Goal: Task Accomplishment & Management: Manage account settings

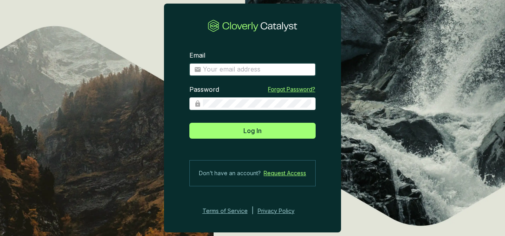
type input "gferraris@climeco.com"
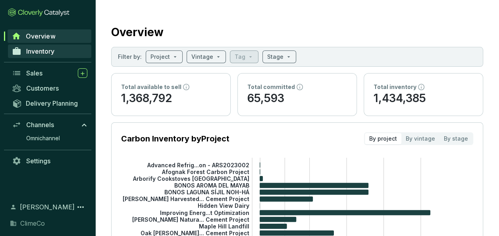
click at [51, 54] on span "Inventory" at bounding box center [40, 51] width 28 height 8
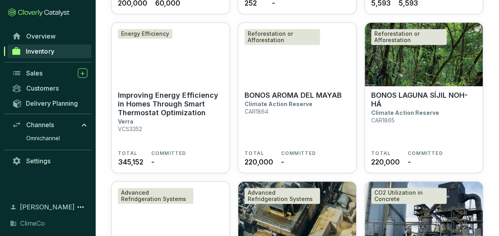
scroll to position [198, 0]
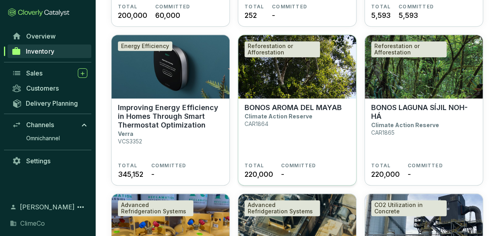
click at [272, 108] on p "BONOS AROMA DEL MAYAB" at bounding box center [292, 107] width 97 height 9
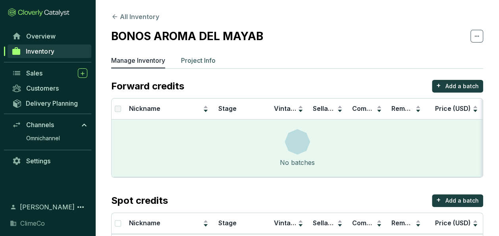
click at [205, 65] on li "Project Info" at bounding box center [198, 62] width 35 height 13
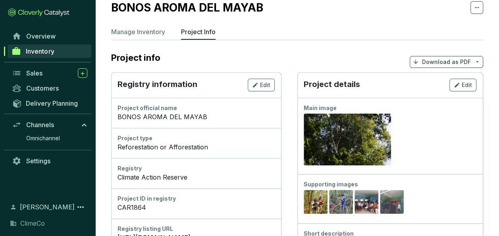
scroll to position [40, 0]
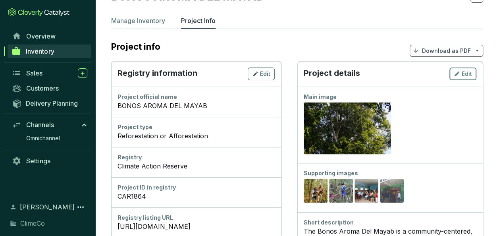
click at [467, 76] on span "Edit" at bounding box center [467, 74] width 10 height 8
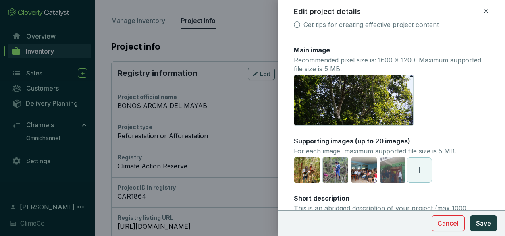
click at [425, 171] on span at bounding box center [419, 170] width 25 height 25
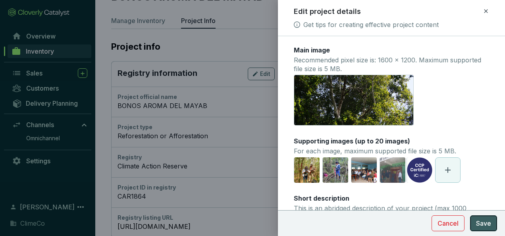
click at [486, 223] on span "Save" at bounding box center [483, 223] width 15 height 10
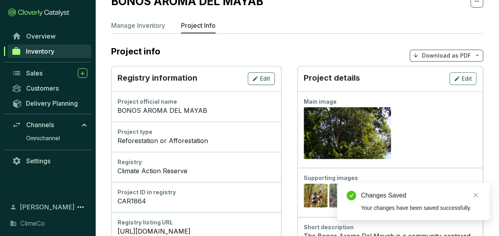
scroll to position [0, 0]
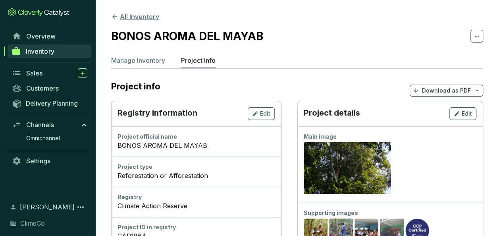
click at [144, 18] on button "All Inventory" at bounding box center [135, 17] width 48 height 10
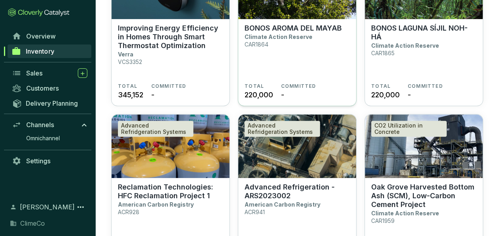
scroll to position [437, 0]
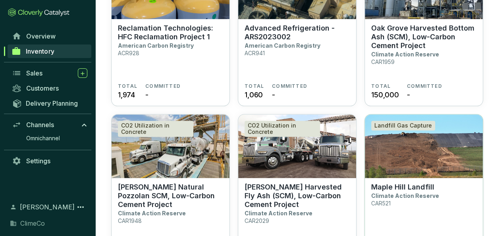
click at [410, 144] on img at bounding box center [424, 145] width 118 height 63
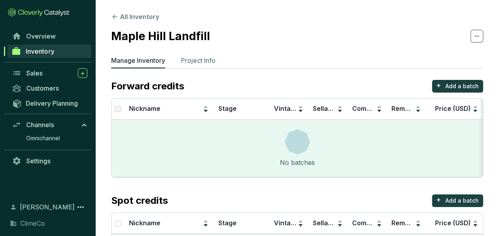
click at [181, 62] on ul "Manage Inventory Project Info" at bounding box center [297, 62] width 372 height 13
click at [192, 62] on p "Project Info" at bounding box center [198, 61] width 35 height 10
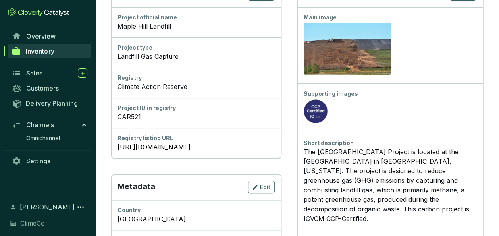
scroll to position [198, 0]
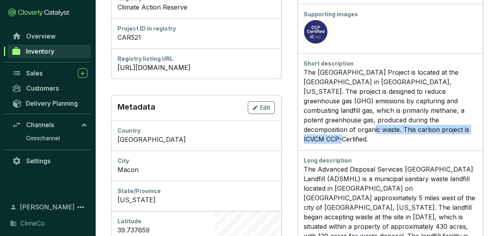
drag, startPoint x: 341, startPoint y: 129, endPoint x: 475, endPoint y: 129, distance: 133.7
click at [475, 129] on div "The Maple Hill Landfill Project is located at the Maple Hill Landfill in Macon,…" at bounding box center [390, 105] width 173 height 76
copy div "This carbon project is ICVCM CCP-Certified."
click at [43, 47] on link "Inventory" at bounding box center [50, 50] width 84 height 13
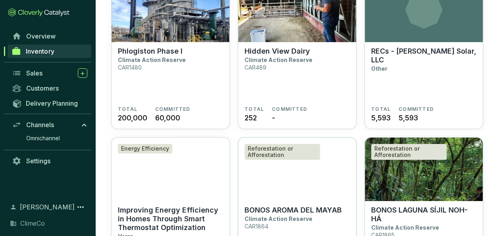
scroll to position [198, 0]
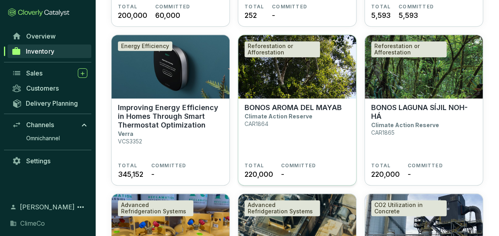
click at [277, 110] on p "BONOS AROMA DEL MAYAB" at bounding box center [292, 107] width 97 height 9
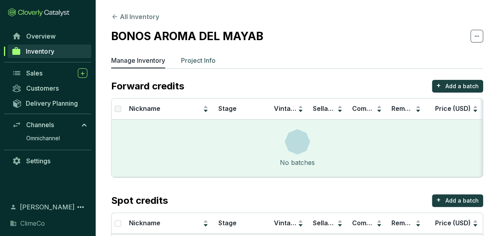
click at [194, 60] on p "Project Info" at bounding box center [198, 61] width 35 height 10
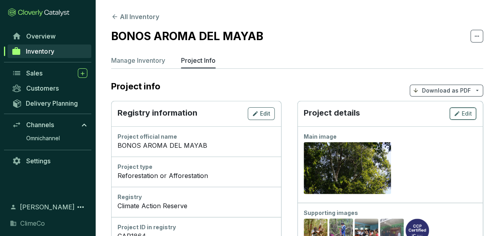
click at [469, 112] on span "Edit" at bounding box center [467, 114] width 10 height 8
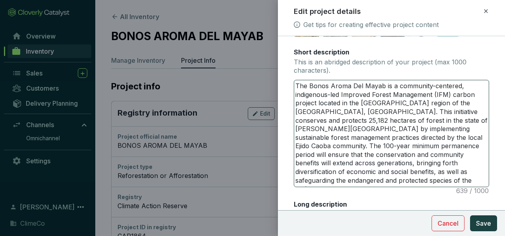
scroll to position [159, 0]
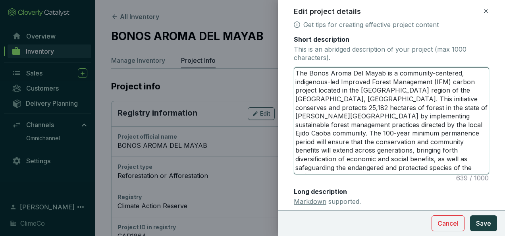
click at [347, 165] on textarea "The Bonos Aroma Del Mayab is a community-centered, indigenous-led Improved Fore…" at bounding box center [391, 120] width 194 height 106
type textarea "The Bonos Aroma Del Mayab is a community-centered, indigenous-led Improved Fore…"
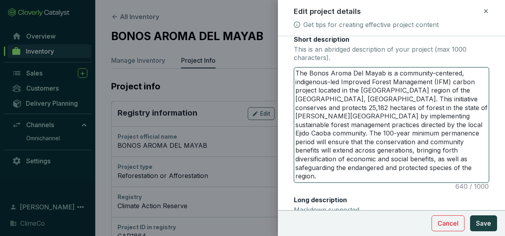
scroll to position [0, 0]
paste textarea "This carbon project is ICVCM CCP-Certified."
type textarea "The Bonos Aroma Del Mayab is a community-centered, indigenous-led Improved Fore…"
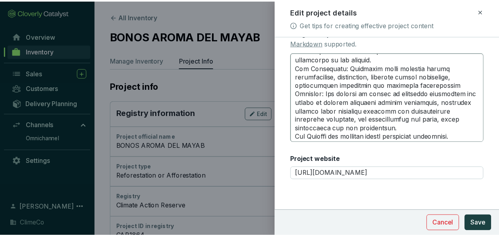
scroll to position [214, 0]
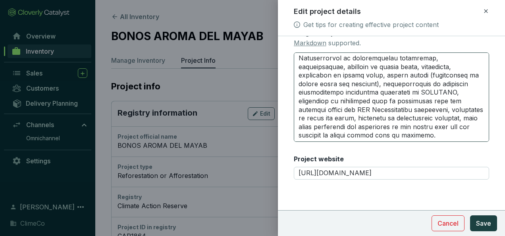
type textarea "The Bonos Aroma Del Mayab is a community-centered, indigenous-led Improved Fore…"
click at [432, 123] on textarea "Long description Markdown supported." at bounding box center [391, 97] width 195 height 90
type textarea "Ongoing deforestation, fires and other threats persistently undermine Mexico’s …"
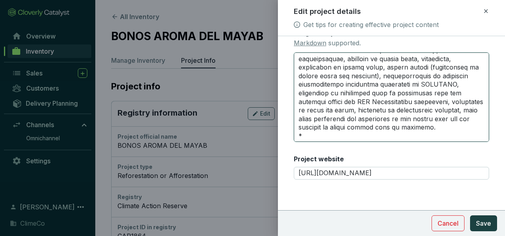
type textarea "Ongoing deforestation, fires and other threats persistently undermine Mexico’s …"
paste textarea "This carbon project is ICVCM CCP-Certified."
type textarea "Loremip dolorsitametc, adipi eli seddo eiusmod temporincidi utlaboree Dolore’m …"
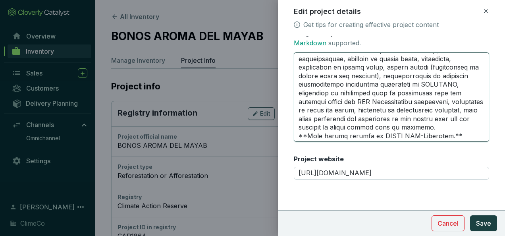
type textarea "Loremip dolorsitametc, adipi eli seddo eiusmod temporincidi utlaboree Dolore’m …"
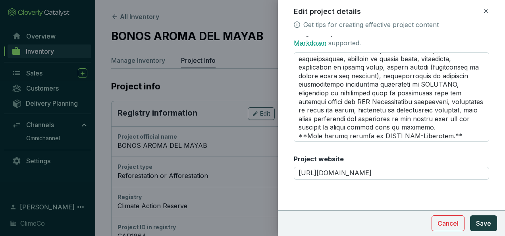
click at [310, 42] on link "Markdown" at bounding box center [310, 43] width 33 height 8
click at [479, 219] on span "Save" at bounding box center [483, 223] width 15 height 10
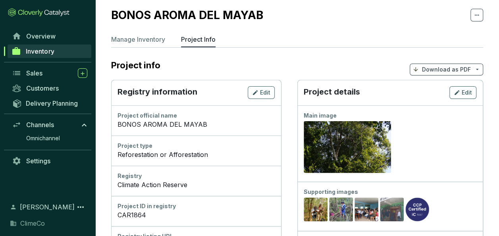
scroll to position [0, 0]
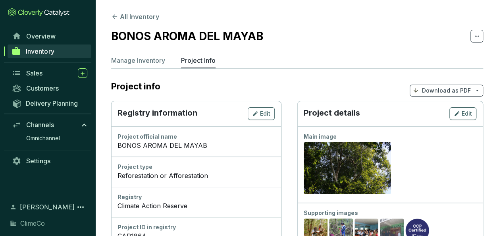
click at [131, 18] on button "All Inventory" at bounding box center [135, 17] width 48 height 10
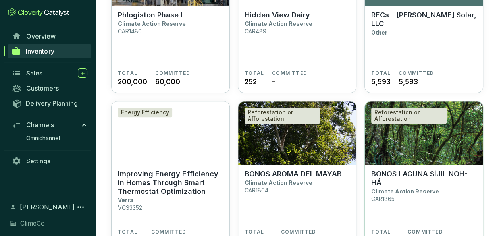
scroll to position [198, 0]
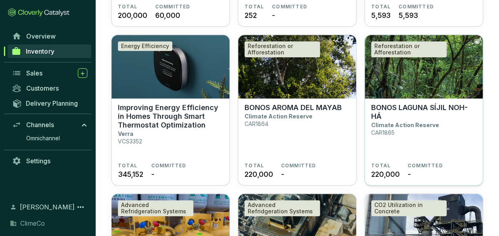
click at [394, 105] on p "BONOS LAGUNA SÍJIL NOH-HÁ" at bounding box center [423, 111] width 105 height 17
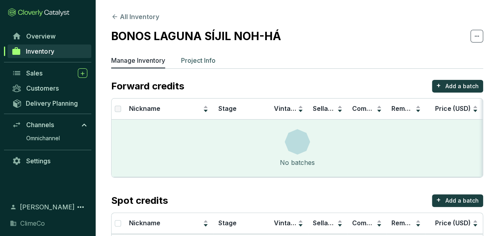
click at [199, 59] on p "Project Info" at bounding box center [198, 61] width 35 height 10
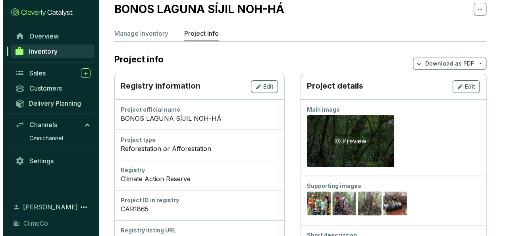
scroll to position [40, 0]
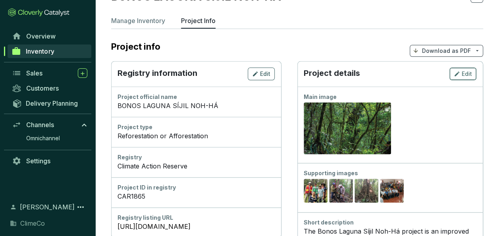
click at [466, 78] on button "Edit" at bounding box center [462, 73] width 27 height 13
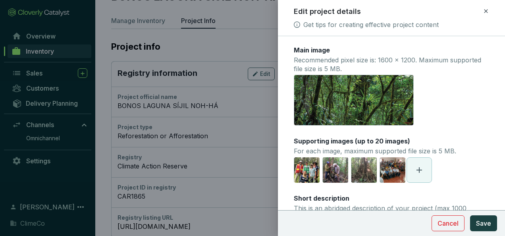
click at [421, 169] on icon at bounding box center [419, 170] width 10 height 10
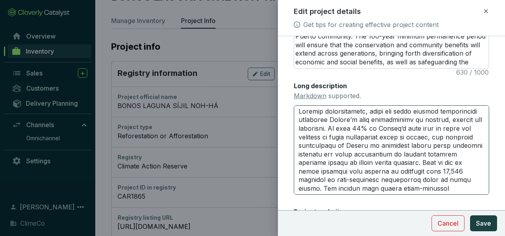
scroll to position [189, 0]
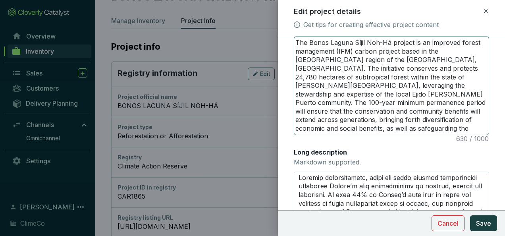
click at [446, 131] on textarea "The Bonos Laguna Síjil Noh-Há project is an improved forest management (IFM) ca…" at bounding box center [391, 86] width 194 height 98
type textarea "The Bonos Laguna Síjil Noh-Há project is an improved forest management (IFM) ca…"
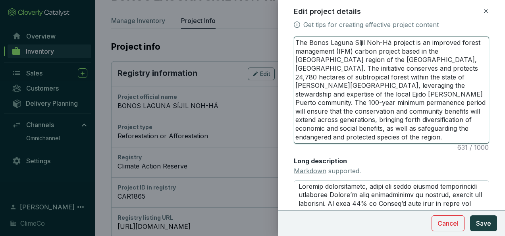
scroll to position [0, 0]
paste textarea "This carbon project is ICVCM CCP-Certified."
type textarea "The Bonos Laguna Síjil Noh-Há project is an improved forest management (IFM) ca…"
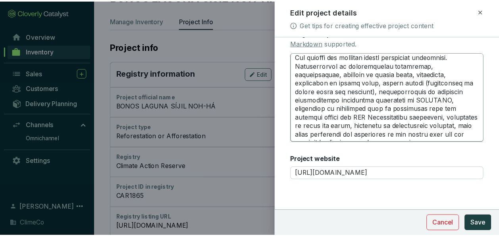
scroll to position [214, 0]
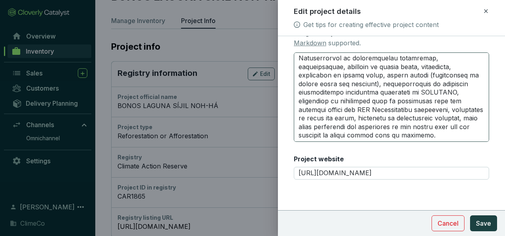
type textarea "The Bonos Laguna Síjil Noh-Há project is an improved forest management (IFM) ca…"
click at [410, 135] on textarea "Long description Markdown supported." at bounding box center [391, 97] width 195 height 90
type textarea "Loremip dolorsitametc, adipi eli seddo eiusmod temporincidi utlaboree Dolore’m …"
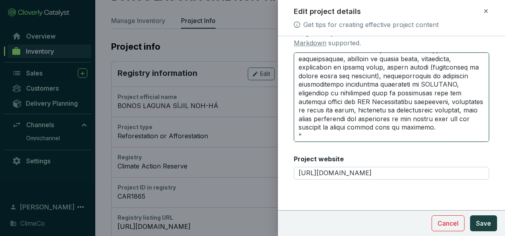
type textarea "Loremip dolorsitametc, adipi eli seddo eiusmod temporincidi utlaboree Dolore’m …"
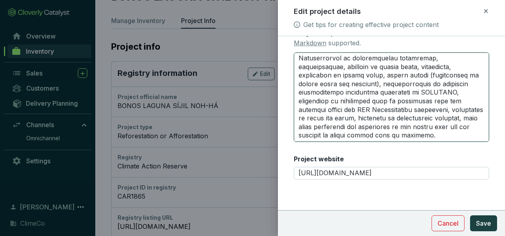
type textarea "Loremip dolorsitametc, adipi eli seddo eiusmod temporincidi utlaboree Dolore’m …"
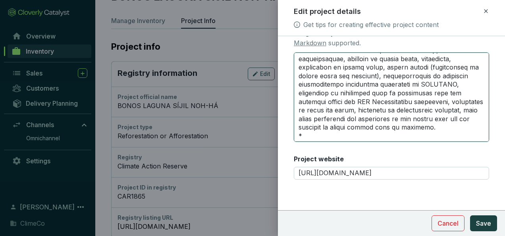
type textarea "Loremip dolorsitametc, adipi eli seddo eiusmod temporincidi utlaboree Dolore’m …"
paste textarea "This carbon project is ICVCM CCP-Certified."
type textarea "Loremip dolorsitametc, adipi eli seddo eiusmod temporincidi utlaboree Dolore’m …"
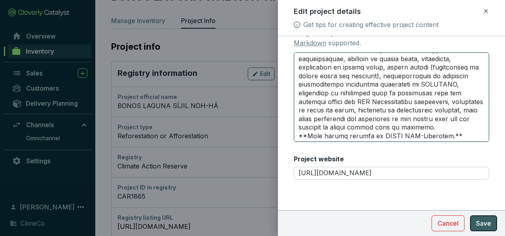
type textarea "Loremip dolorsitametc, adipi eli seddo eiusmod temporincidi utlaboree Dolore’m …"
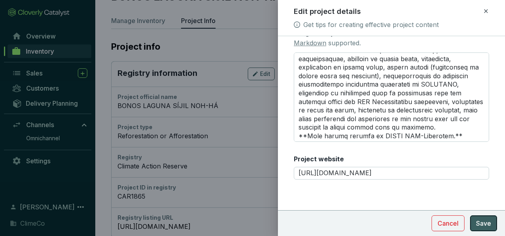
click at [485, 220] on span "Save" at bounding box center [483, 223] width 15 height 10
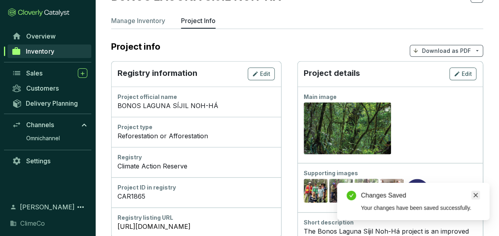
click at [473, 194] on icon "close" at bounding box center [476, 195] width 6 height 6
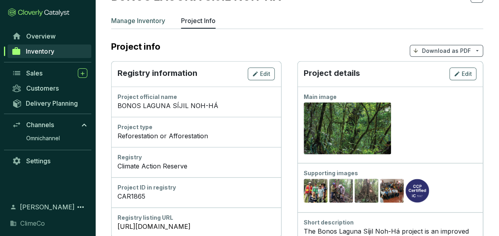
click at [131, 19] on p "Manage Inventory" at bounding box center [138, 21] width 54 height 10
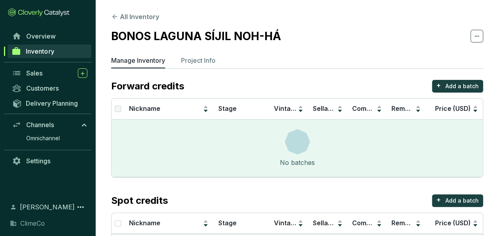
click at [44, 50] on span "Inventory" at bounding box center [40, 51] width 28 height 8
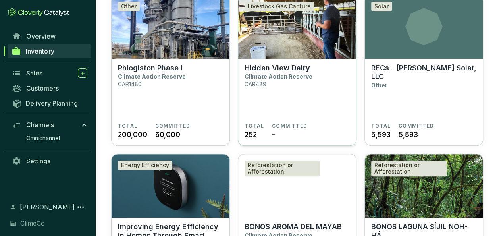
scroll to position [159, 0]
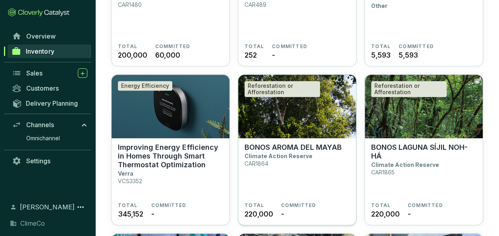
click at [297, 120] on img at bounding box center [297, 106] width 118 height 63
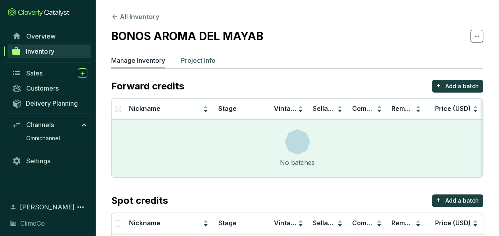
click at [202, 63] on p "Project Info" at bounding box center [198, 61] width 35 height 10
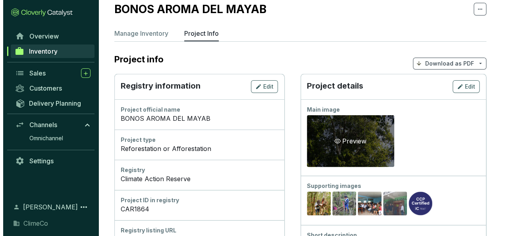
scroll to position [40, 0]
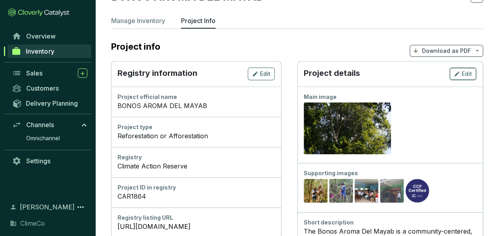
click at [461, 71] on div "Edit" at bounding box center [463, 74] width 18 height 10
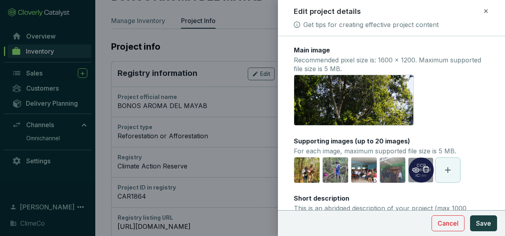
click at [424, 168] on icon "delete" at bounding box center [425, 168] width 7 height 7
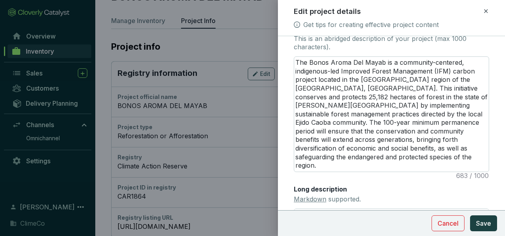
scroll to position [198, 0]
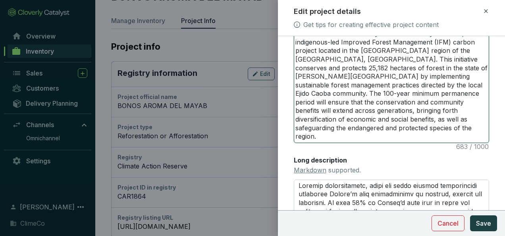
drag, startPoint x: 432, startPoint y: 135, endPoint x: 300, endPoint y: 136, distance: 131.7
click at [300, 136] on textarea "The Bonos Aroma Del Mayab is a community-centered, indigenous-led Improved Fore…" at bounding box center [391, 85] width 194 height 115
type textarea "The Bonos Aroma Del Mayab is a community-centered, indigenous-led Improved Fore…"
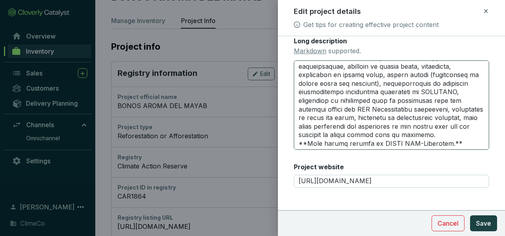
scroll to position [223, 0]
type textarea "The Bonos Aroma Del Mayab is a community-centered, indigenous-led Improved Fore…"
click at [372, 135] on textarea "Long description Markdown supported." at bounding box center [391, 105] width 195 height 90
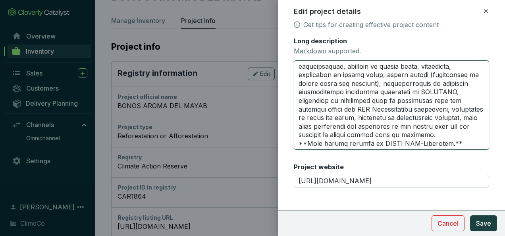
type textarea "Loremip dolorsitametc, adipi eli seddo eiusmod temporincidi utlaboree Dolore’m …"
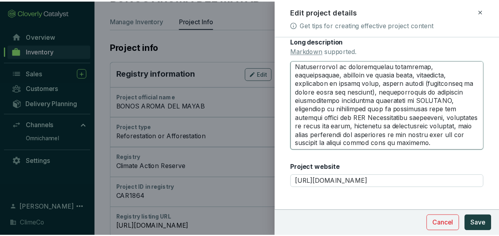
scroll to position [214, 0]
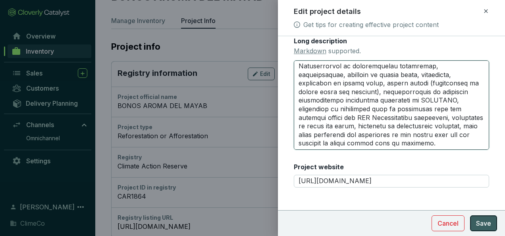
type textarea "Loremip dolorsitametc, adipi eli seddo eiusmod temporincidi utlaboree Dolore’m …"
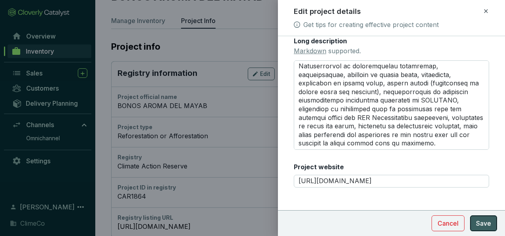
click at [482, 220] on span "Save" at bounding box center [483, 223] width 15 height 10
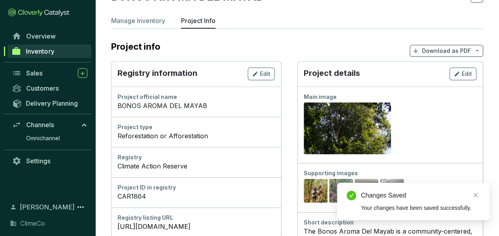
click at [59, 51] on link "Inventory" at bounding box center [50, 50] width 84 height 13
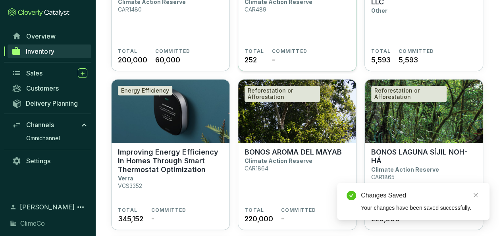
scroll to position [159, 0]
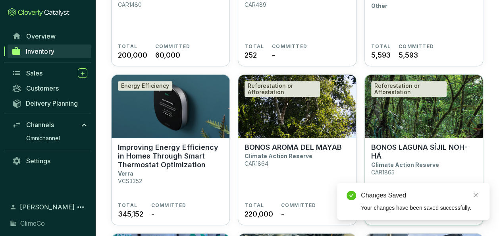
click at [397, 140] on section "BONOS LAGUNA SÍJIL NOH-HÁ Climate Action Reserve CAR1865 TOTAL 220,000 COMMITTE…" at bounding box center [424, 181] width 118 height 87
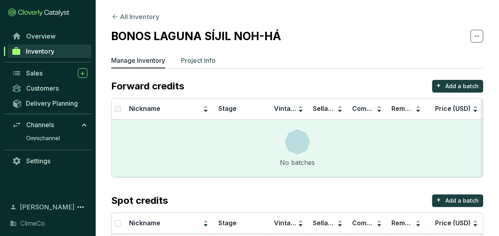
click at [193, 64] on p "Project Info" at bounding box center [198, 61] width 35 height 10
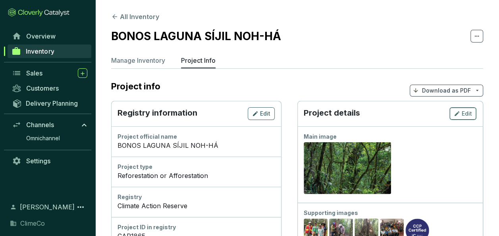
click at [468, 112] on span "Edit" at bounding box center [467, 114] width 10 height 8
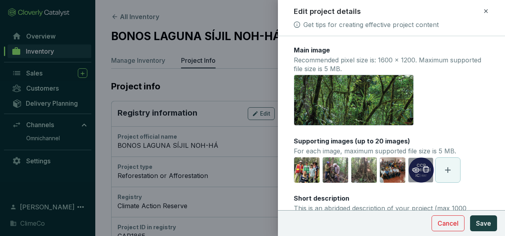
click at [424, 169] on icon "delete" at bounding box center [425, 168] width 7 height 7
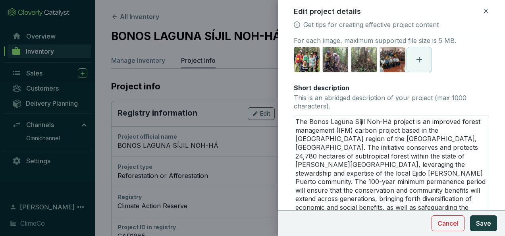
scroll to position [198, 0]
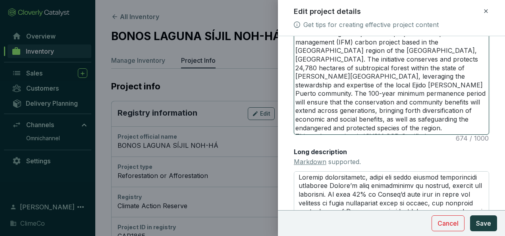
click at [377, 129] on textarea "The Bonos Laguna Síjil Noh-Há project is an improved forest management (IFM) ca…" at bounding box center [391, 81] width 194 height 106
type textarea "The Bonos Laguna Síjil Noh-Há project is an improved forest management (IFM) ca…"
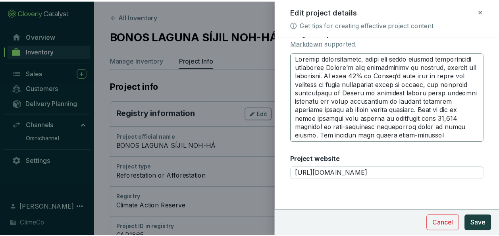
scroll to position [214, 0]
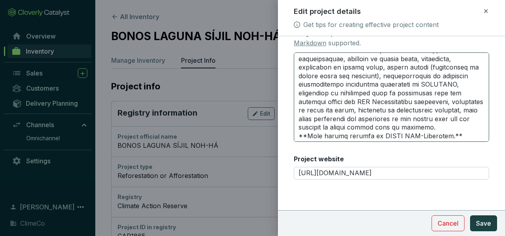
type textarea "The Bonos Laguna Síjil Noh-Há project is an improved forest management (IFM) ca…"
click at [363, 133] on textarea "Long description Markdown supported." at bounding box center [391, 97] width 195 height 90
type textarea "Loremip dolorsitametc, adipi eli seddo eiusmod temporincidi utlaboree Dolore’m …"
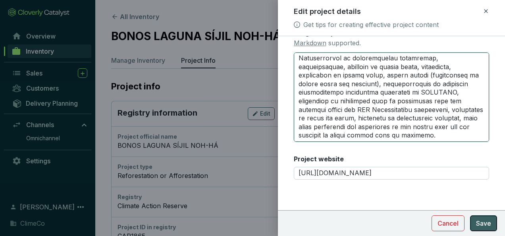
type textarea "Loremip dolorsitametc, adipi eli seddo eiusmod temporincidi utlaboree Dolore’m …"
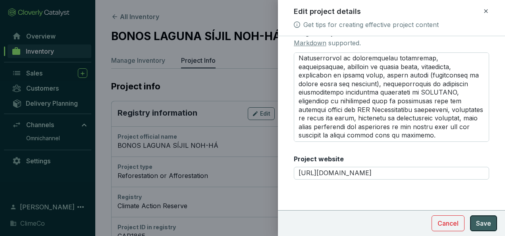
click at [478, 221] on span "Save" at bounding box center [483, 223] width 15 height 10
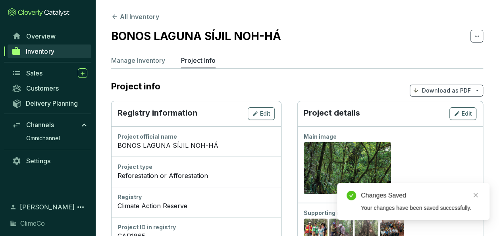
click at [60, 51] on link "Inventory" at bounding box center [50, 50] width 84 height 13
